Goal: Task Accomplishment & Management: Manage account settings

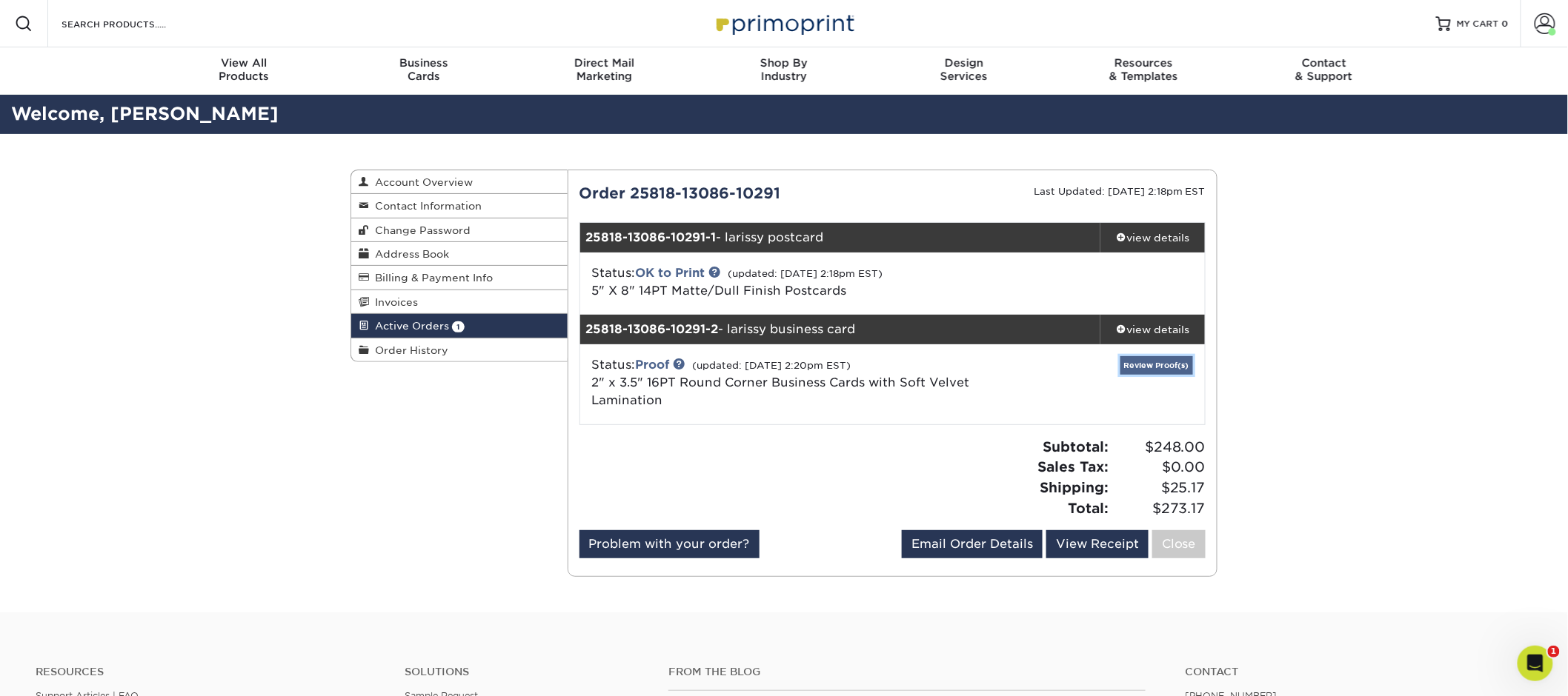
click at [1145, 361] on link "Review Proof(s)" at bounding box center [1157, 366] width 73 height 19
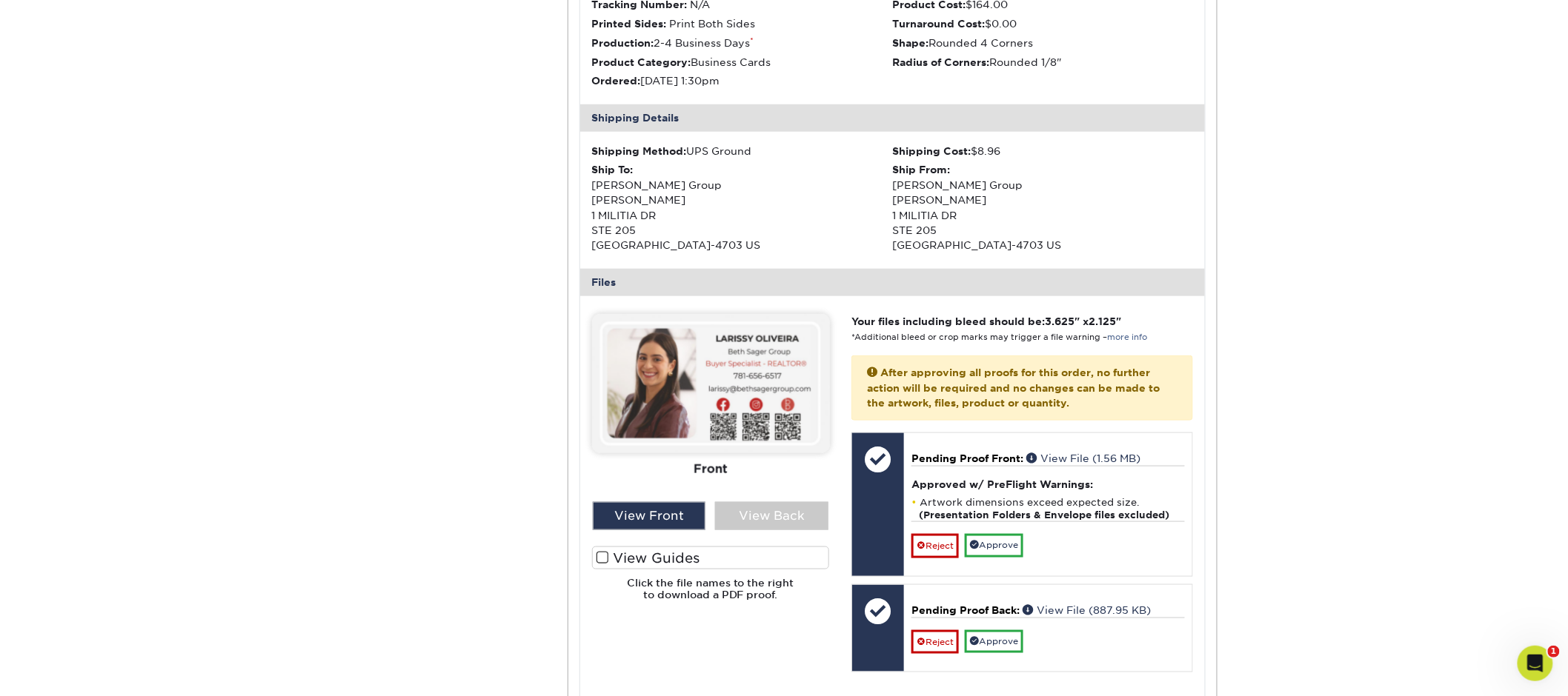
scroll to position [502, 0]
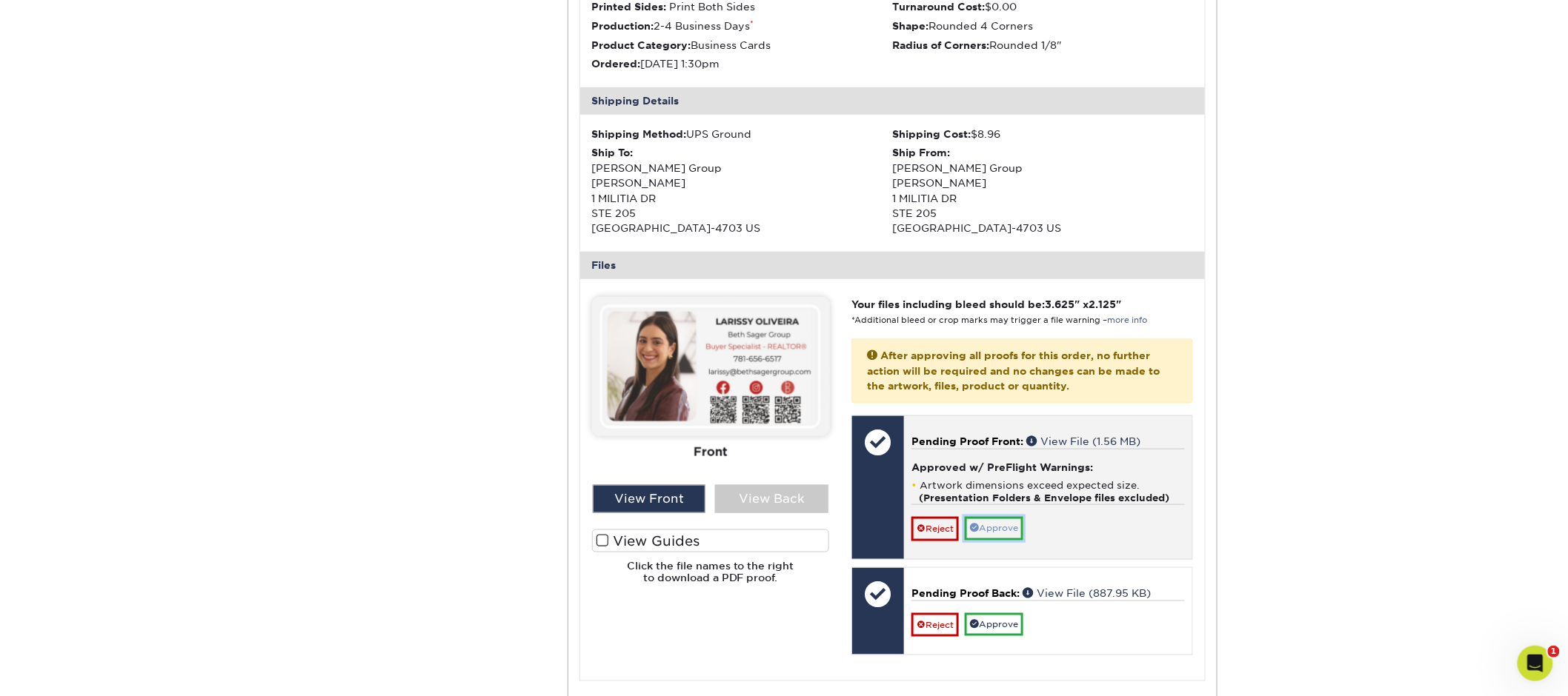
click at [1007, 525] on link "Approve" at bounding box center [994, 528] width 58 height 23
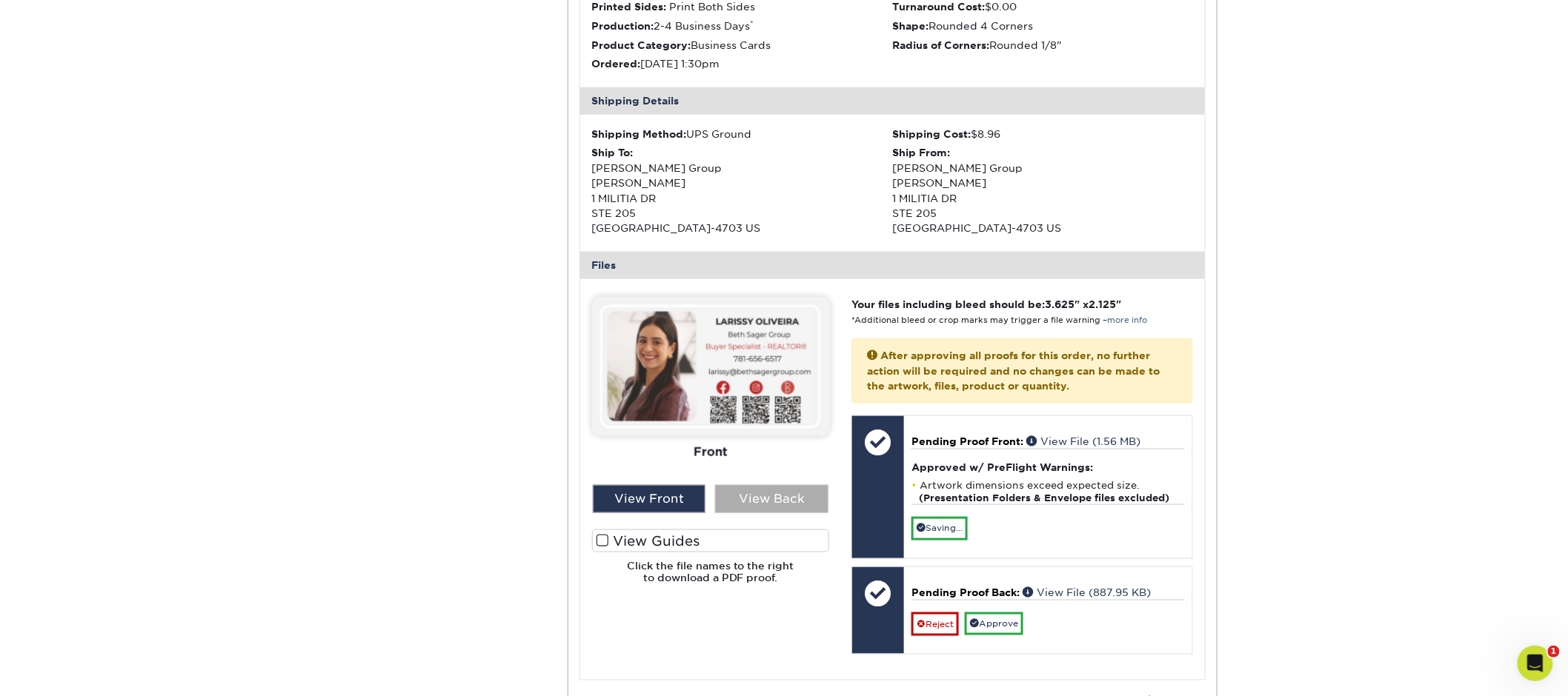
click at [794, 503] on div "View Back" at bounding box center [772, 499] width 113 height 28
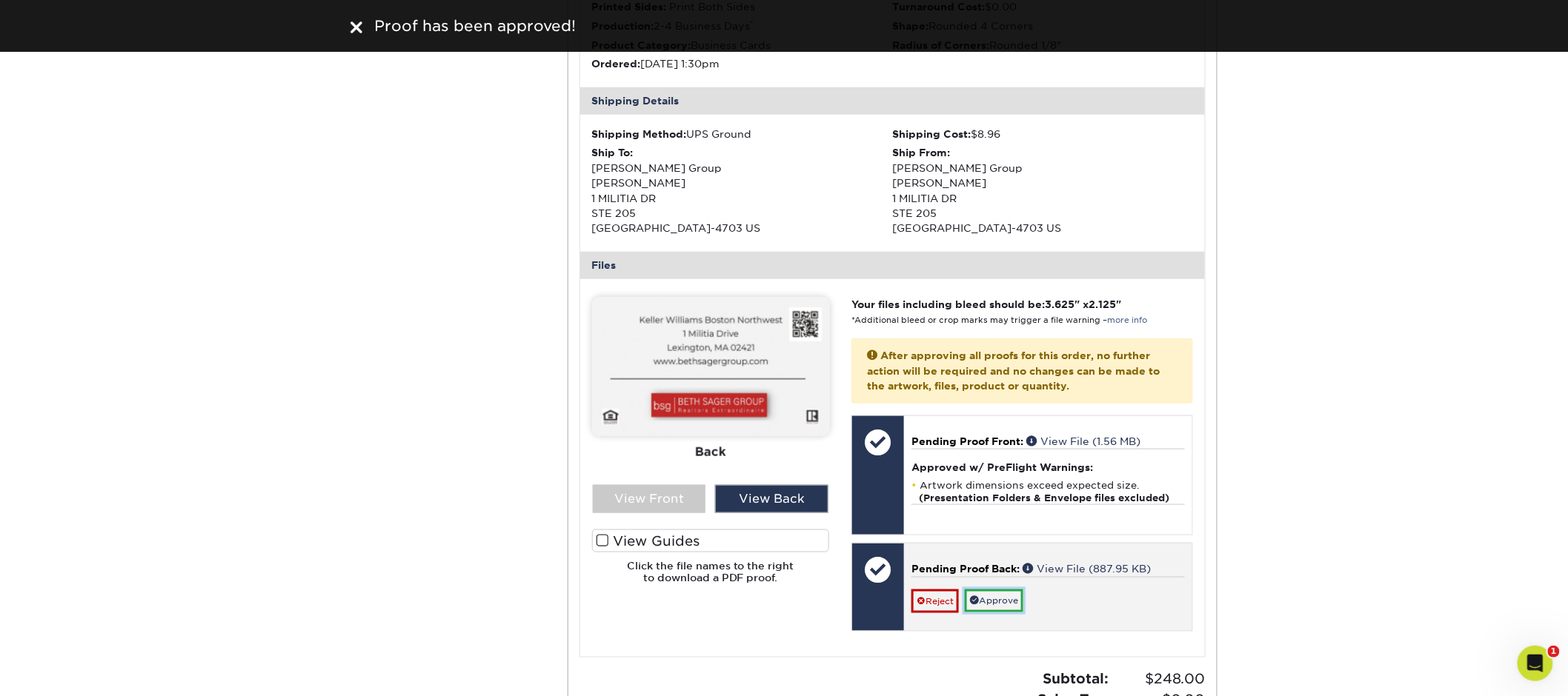
click at [990, 603] on link "Approve" at bounding box center [994, 601] width 58 height 23
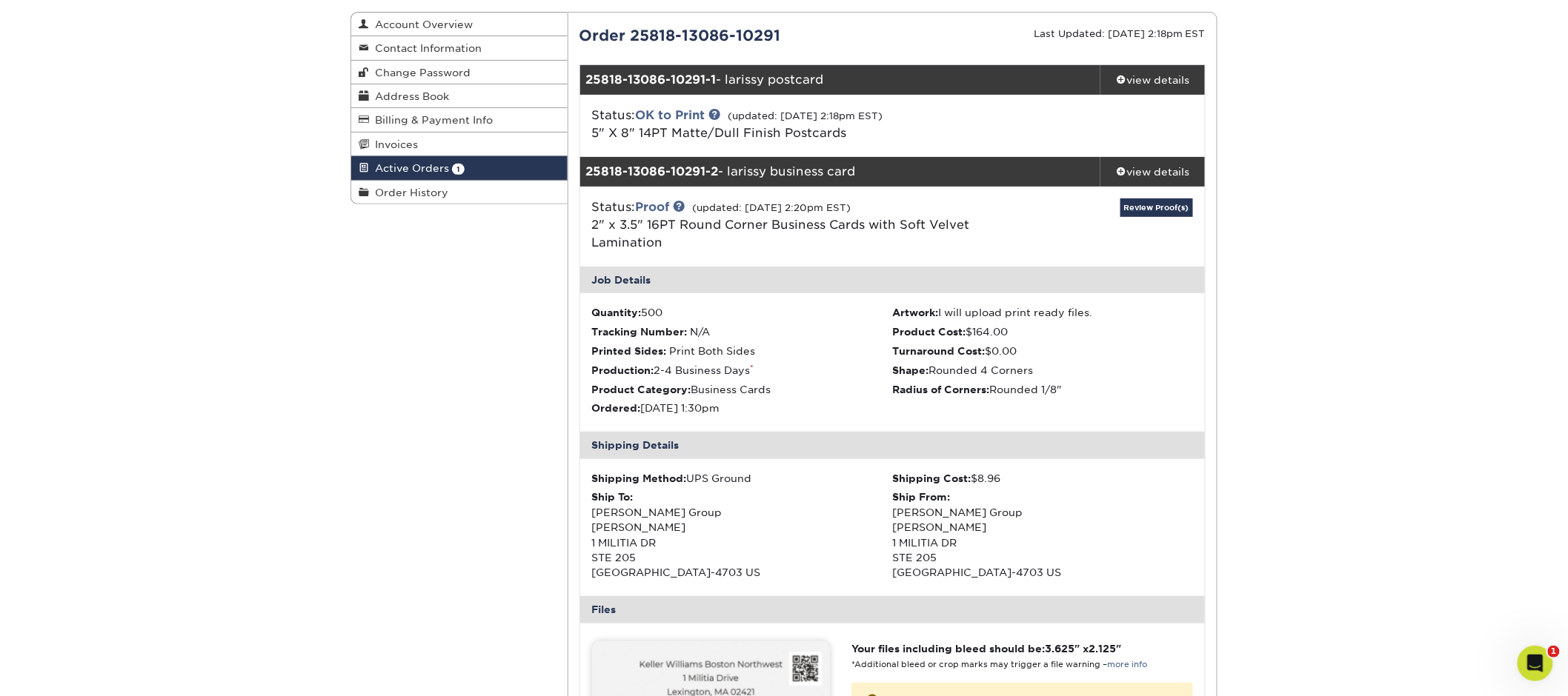
scroll to position [0, 0]
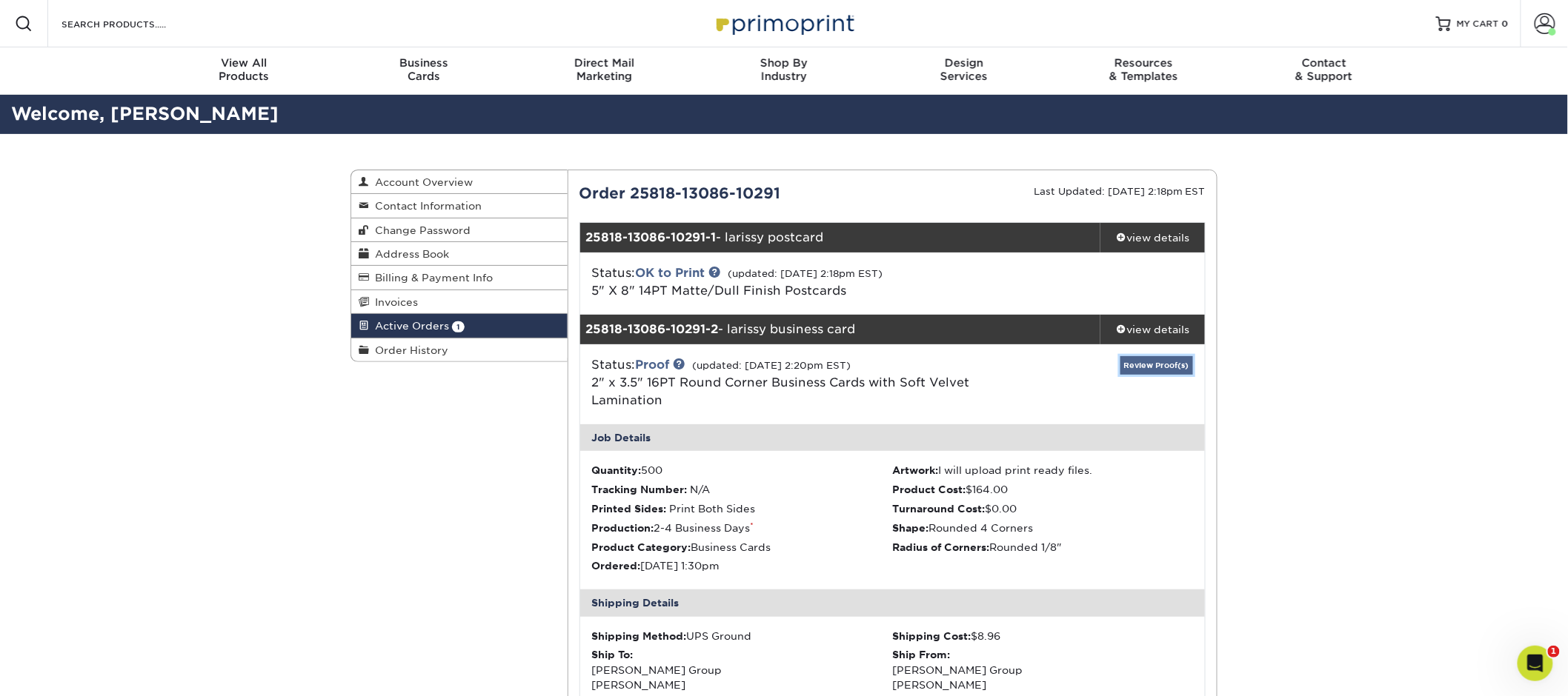
click at [1156, 371] on link "Review Proof(s)" at bounding box center [1157, 366] width 73 height 19
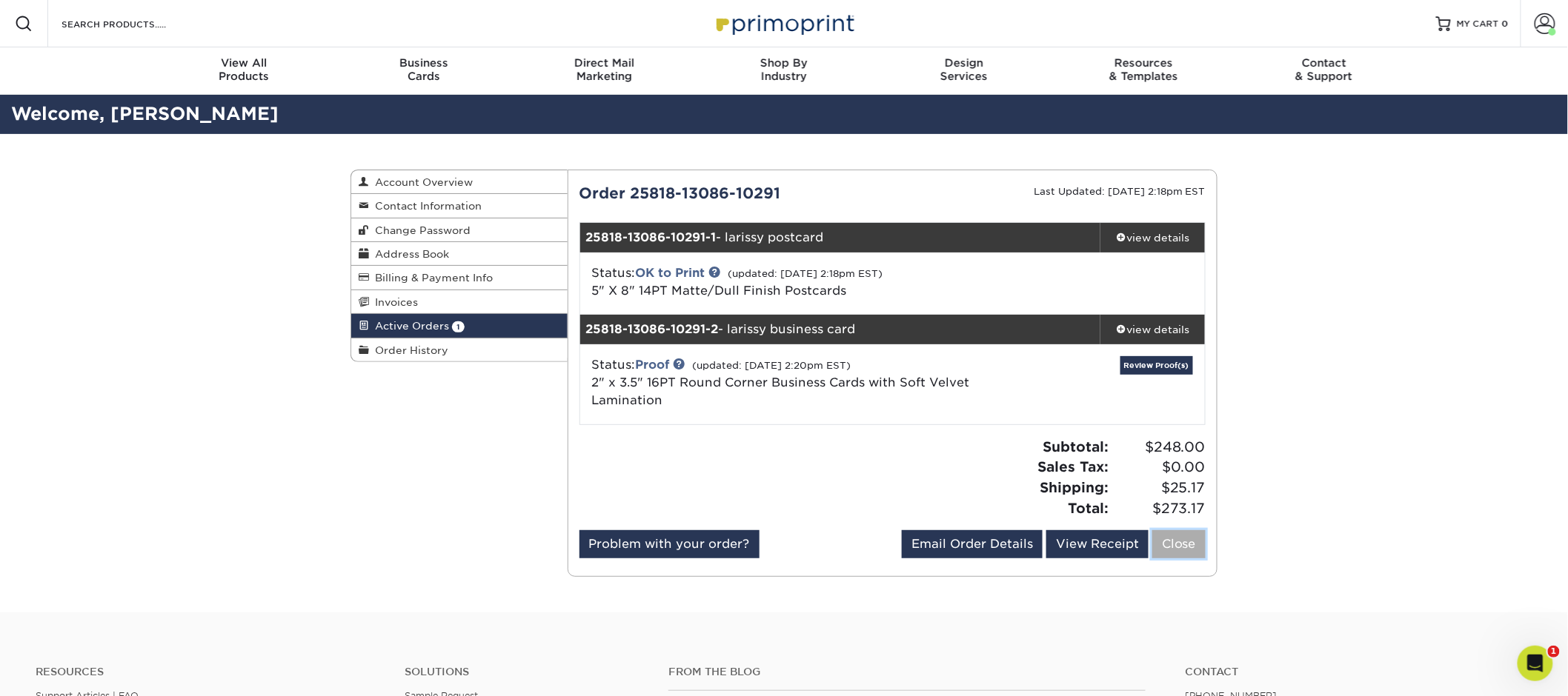
click at [1189, 548] on link "Close" at bounding box center [1179, 544] width 53 height 28
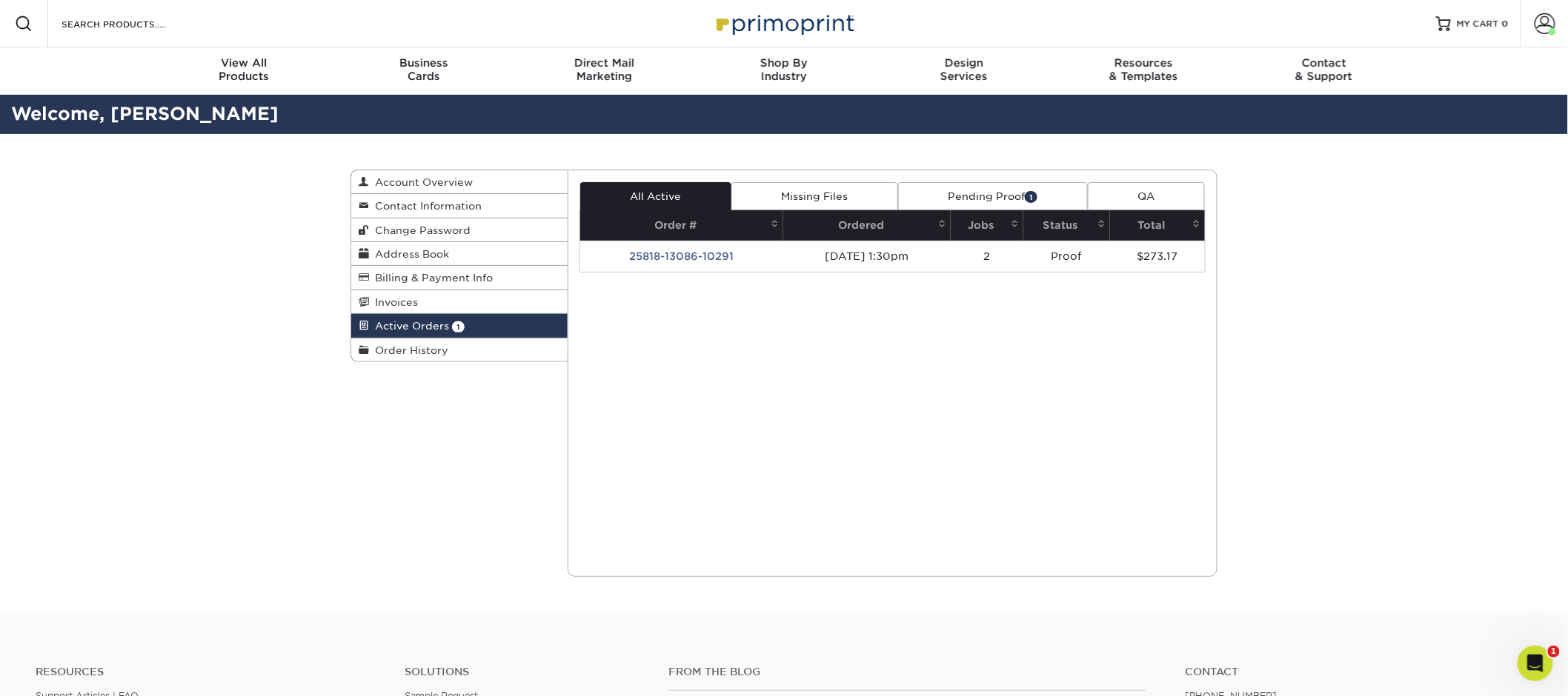
click at [986, 178] on div "Current Orders 1 Active 0 Missing Files" at bounding box center [893, 373] width 651 height 408
click at [976, 199] on link "Pending Proof 1" at bounding box center [993, 196] width 190 height 28
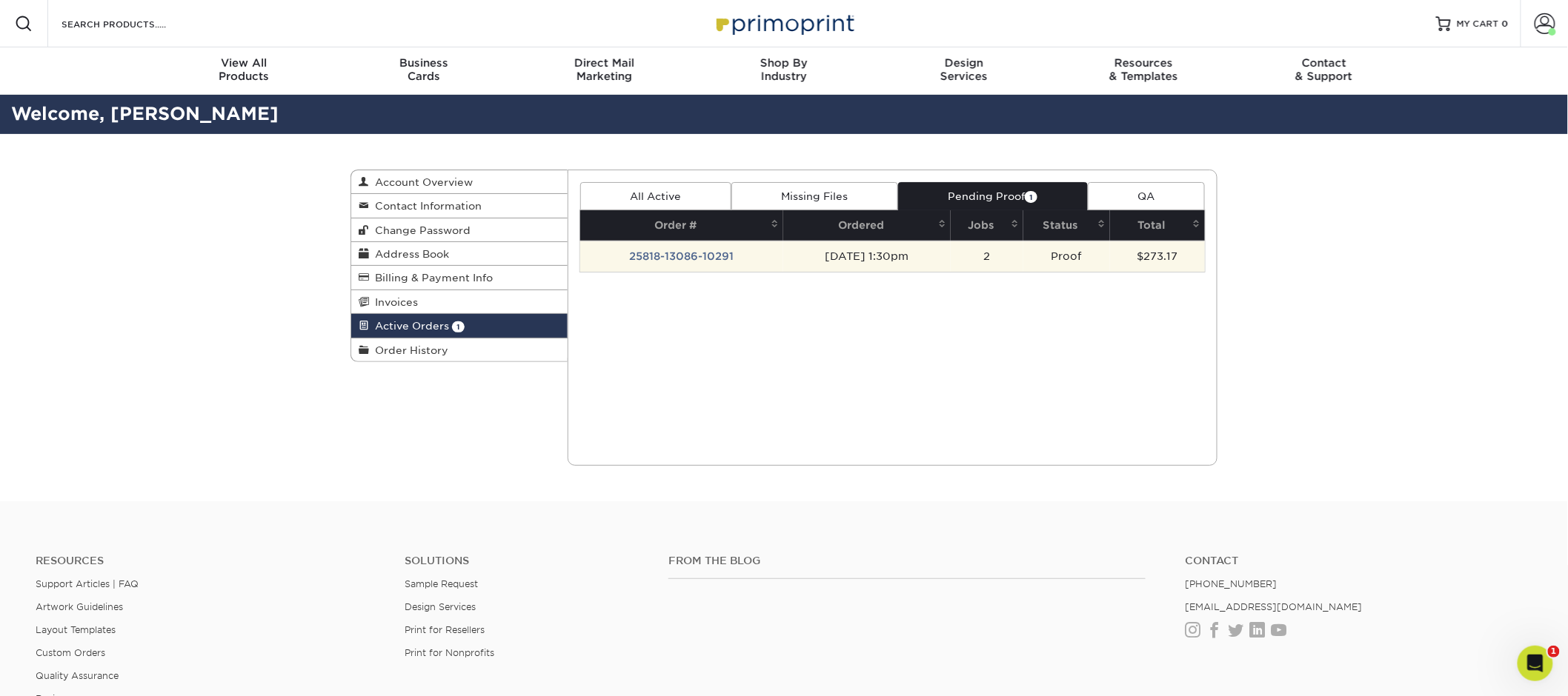
click at [705, 251] on td "25818-13086-10291" at bounding box center [682, 256] width 203 height 31
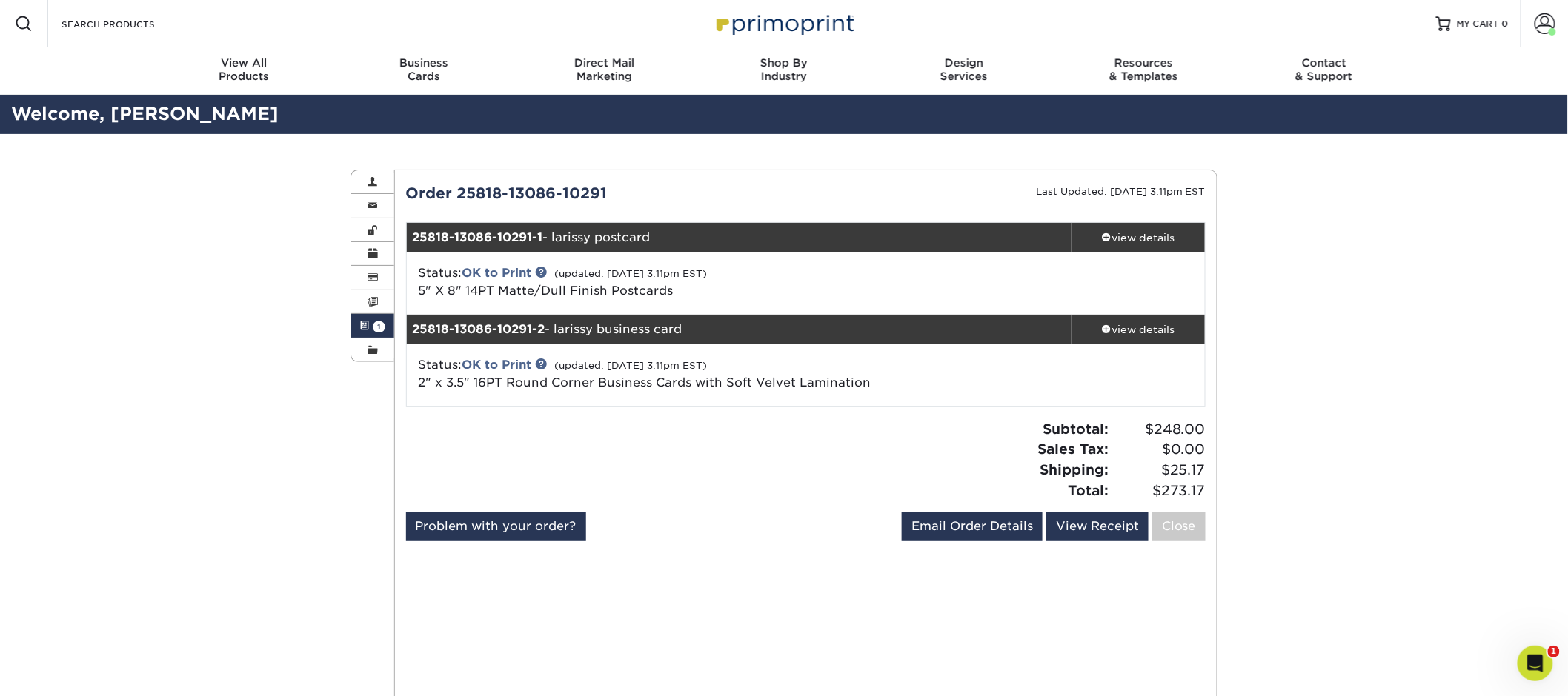
click at [358, 327] on link "Active Orders 1" at bounding box center [373, 326] width 43 height 24
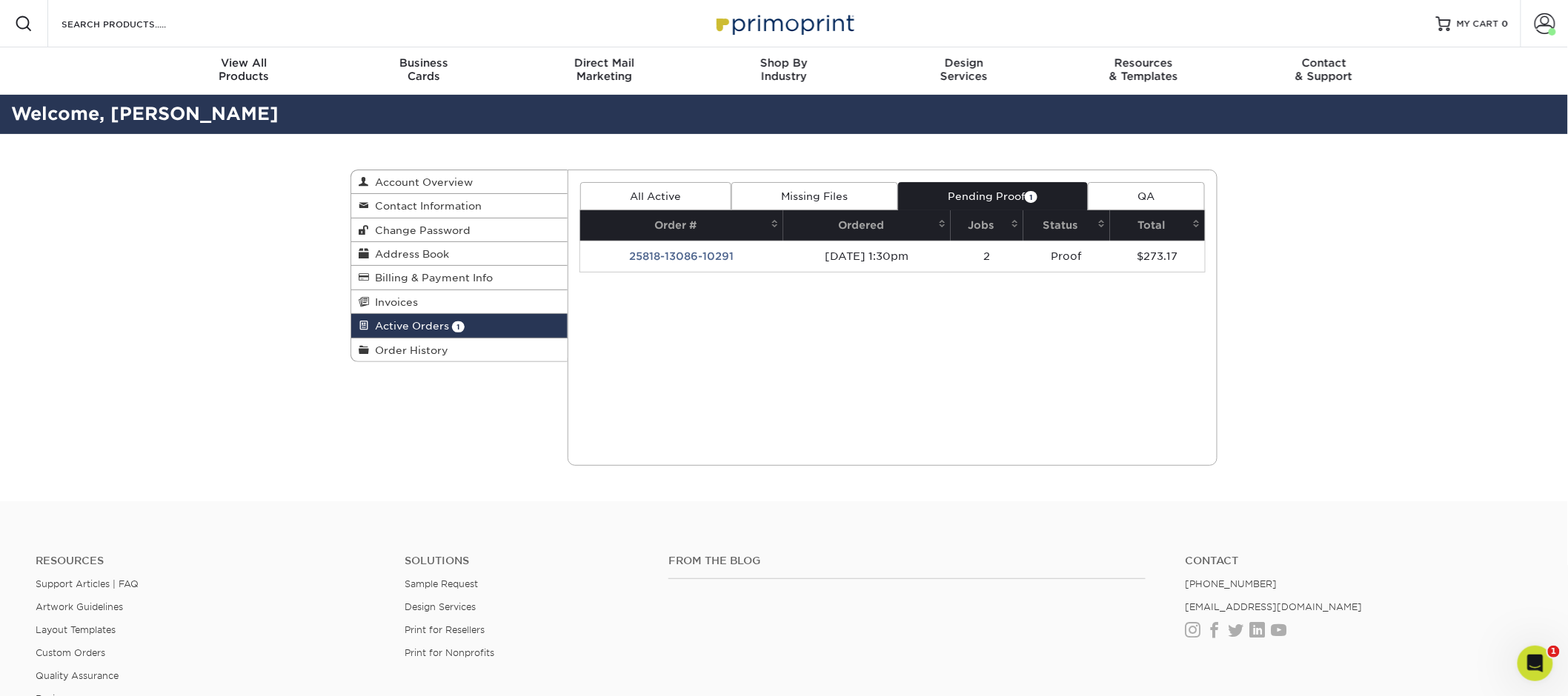
click at [690, 191] on link "All Active" at bounding box center [656, 196] width 151 height 28
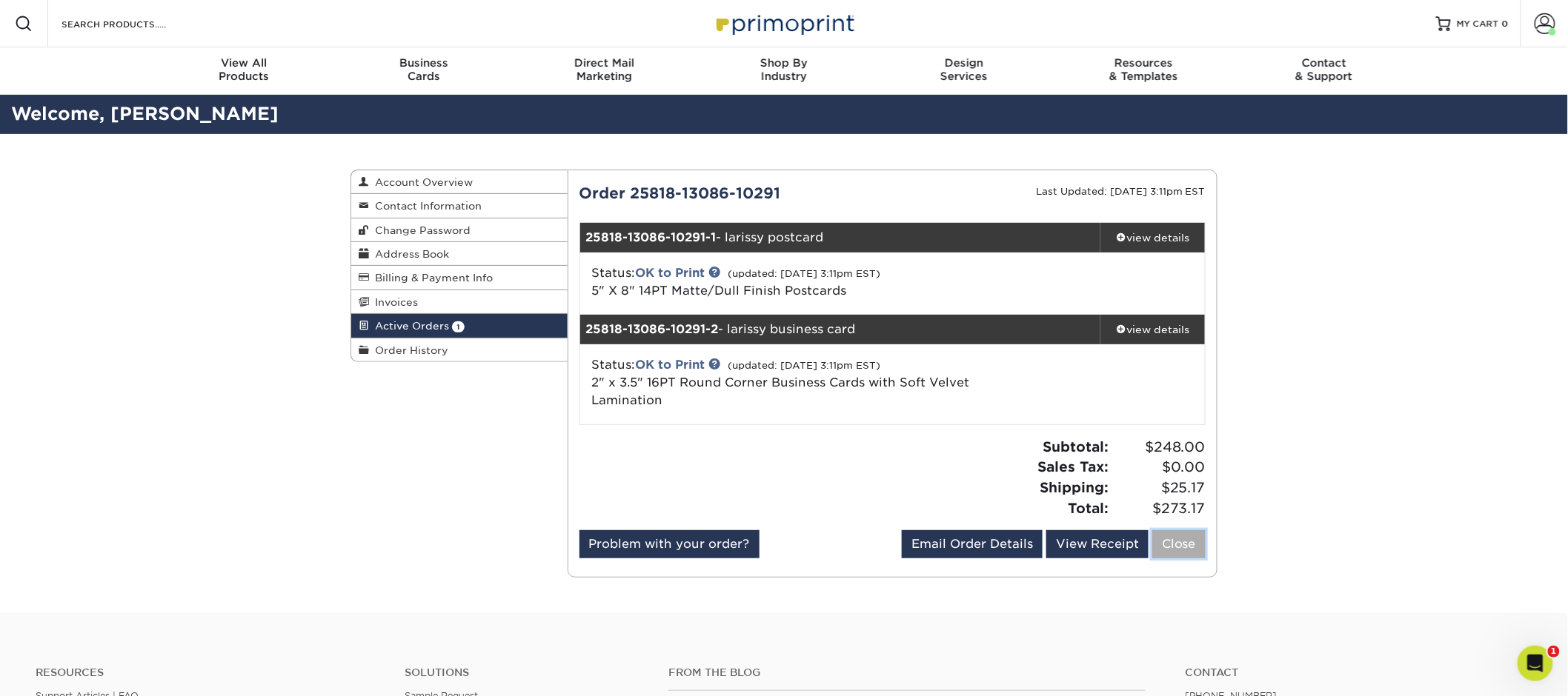
click at [1177, 545] on link "Close" at bounding box center [1179, 544] width 53 height 28
